Goal: Information Seeking & Learning: Learn about a topic

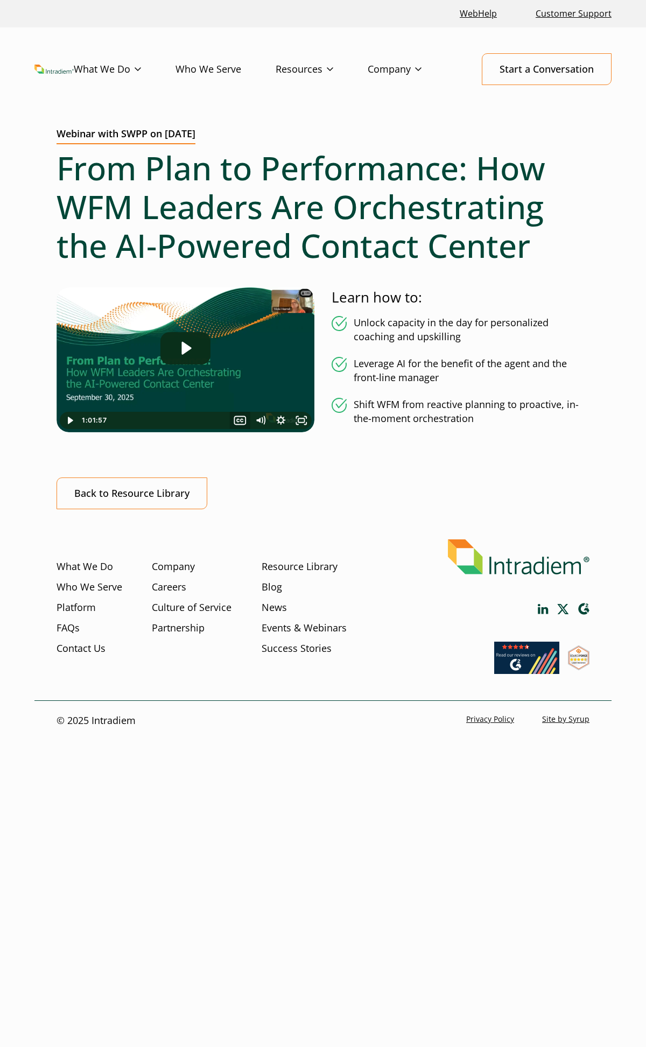
click at [239, 421] on icon "Show captions menu" at bounding box center [239, 420] width 20 height 17
click at [239, 378] on label "English" at bounding box center [260, 379] width 102 height 18
click at [212, 373] on input "radio" at bounding box center [212, 372] width 1 height 1
radio input "true"
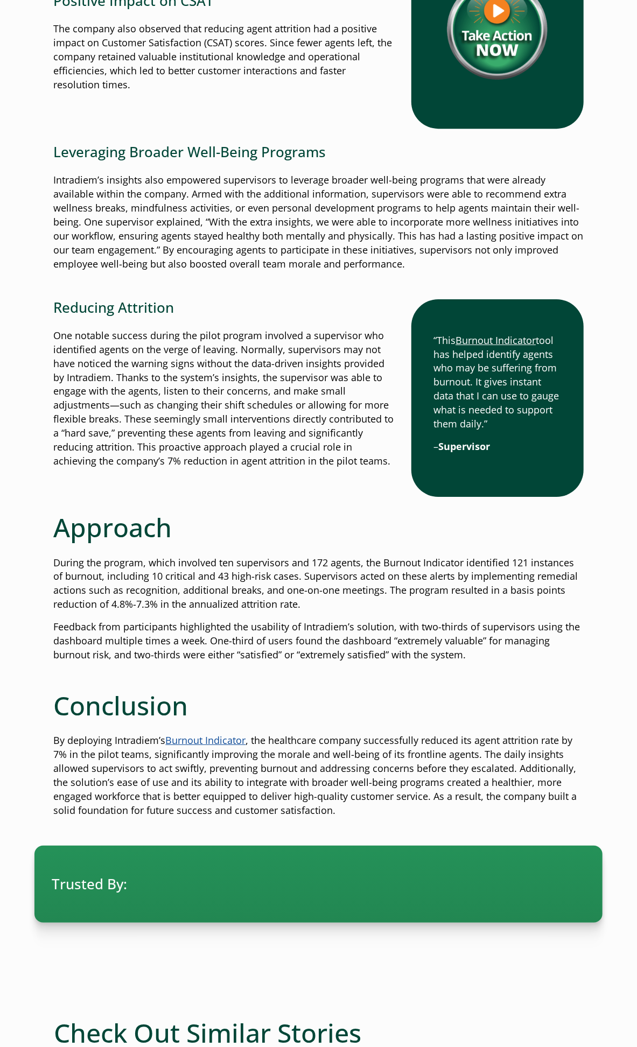
scroll to position [1735, 0]
